Goal: Task Accomplishment & Management: Manage account settings

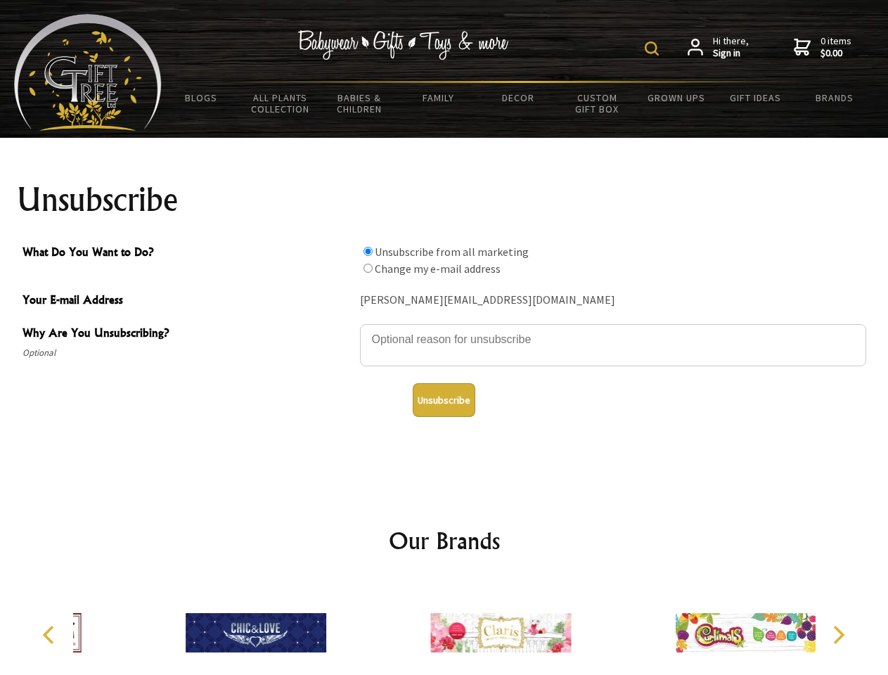
click at [654, 49] on img at bounding box center [652, 48] width 14 height 14
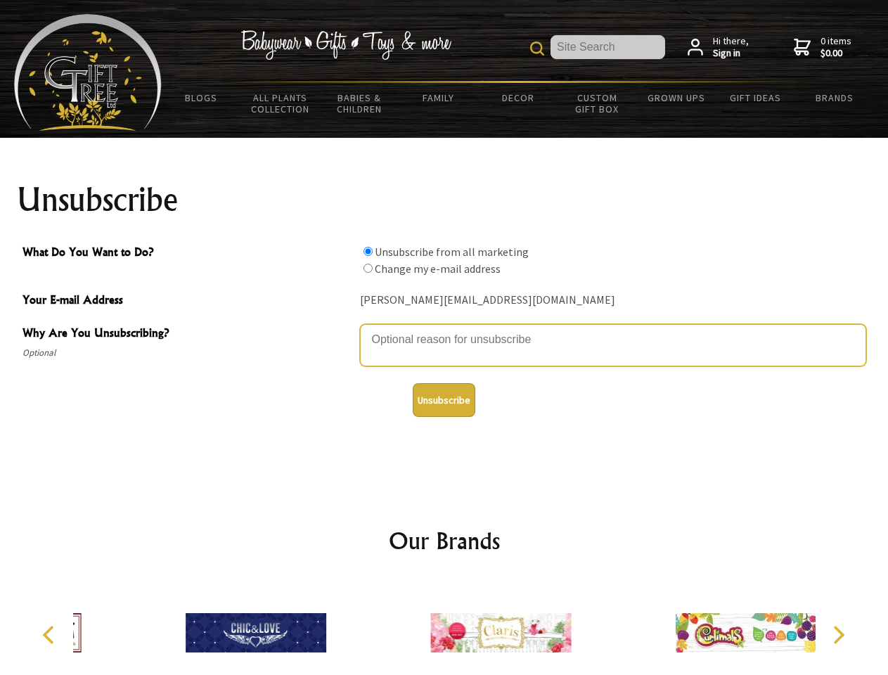
click at [445, 329] on textarea "Why Are You Unsubscribing?" at bounding box center [613, 345] width 506 height 42
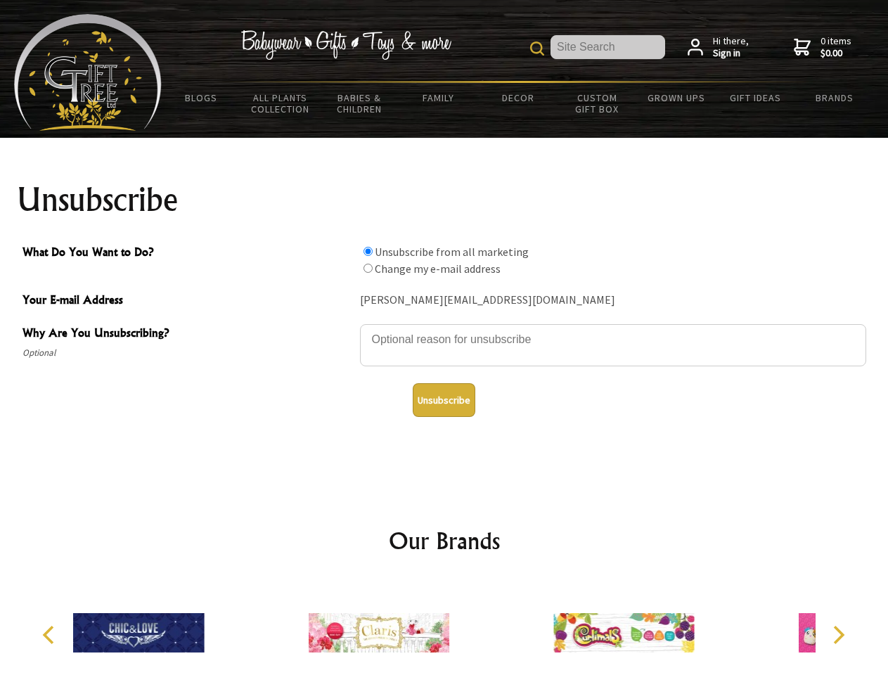
click at [368, 251] on input "What Do You Want to Do?" at bounding box center [368, 251] width 9 height 9
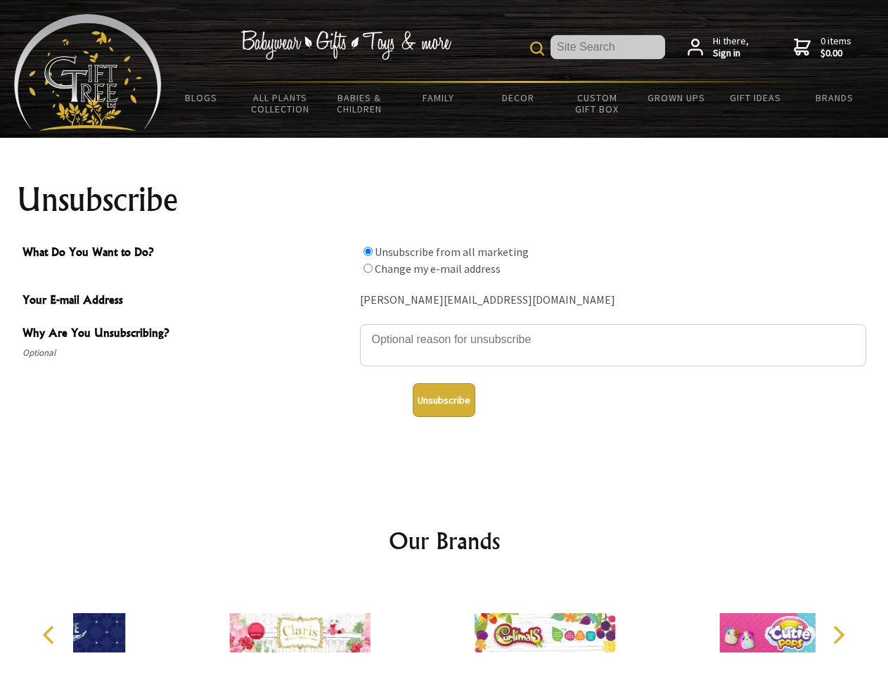
click at [368, 268] on input "What Do You Want to Do?" at bounding box center [368, 268] width 9 height 9
radio input "true"
click at [444, 400] on button "Unsubscribe" at bounding box center [444, 400] width 63 height 34
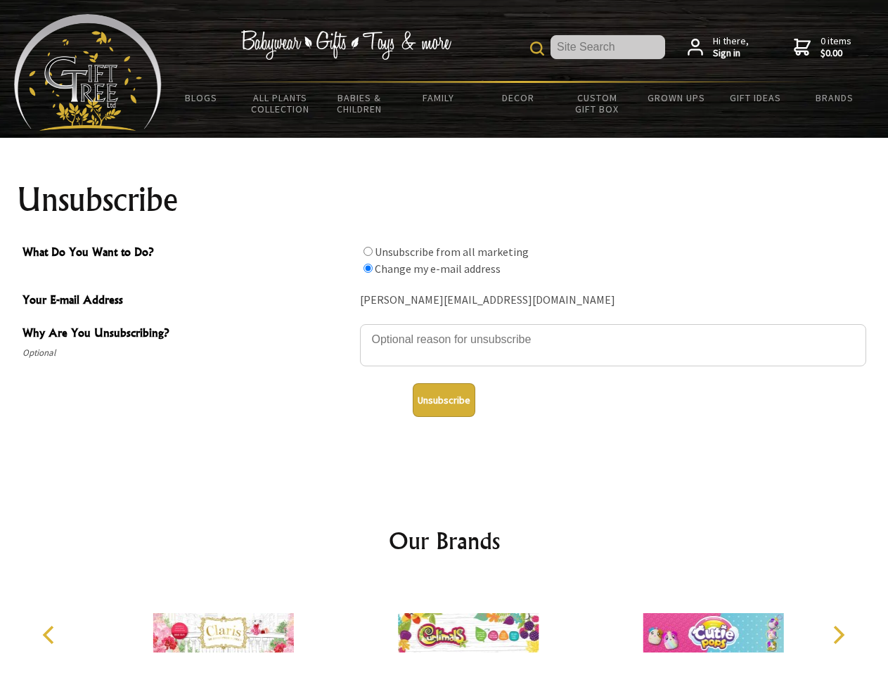
click at [445, 627] on img at bounding box center [468, 633] width 141 height 106
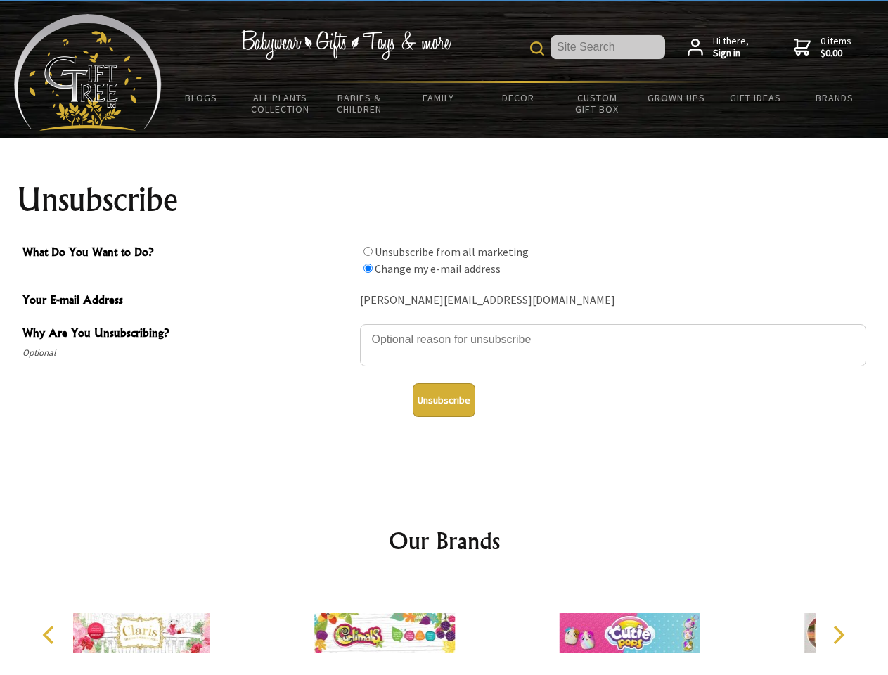
click at [51, 635] on icon "Previous" at bounding box center [50, 635] width 18 height 18
click at [838, 635] on icon "Next" at bounding box center [838, 635] width 18 height 18
